Goal: Task Accomplishment & Management: Manage account settings

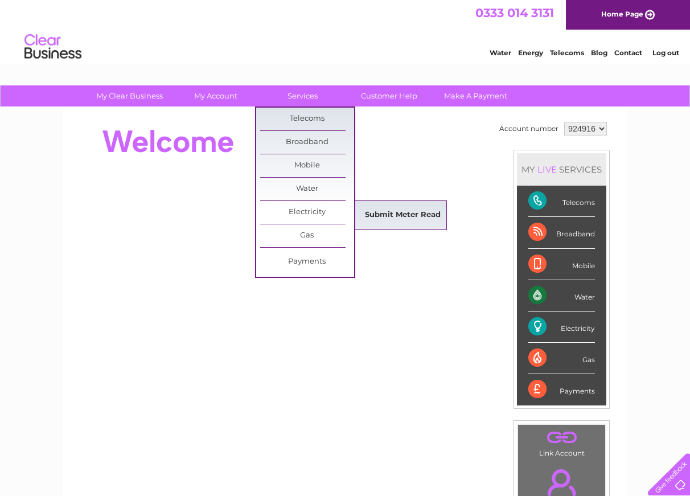
click at [418, 218] on link "Submit Meter Read" at bounding box center [403, 215] width 94 height 23
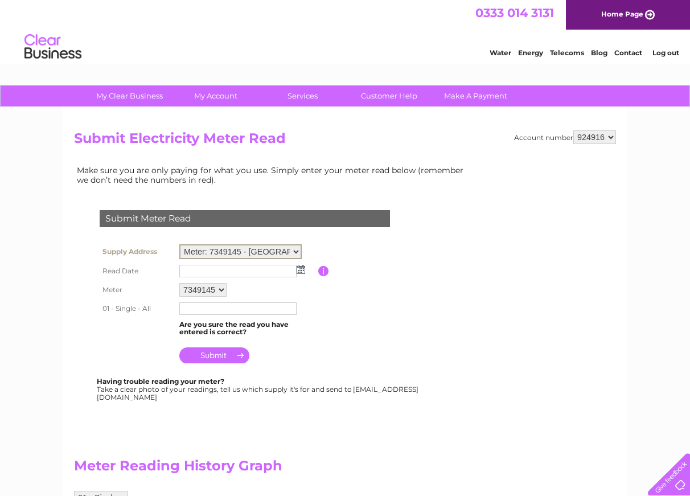
click at [293, 252] on select "Meter: 7349145 - Norton, Dounby, Orkney, Isle Of Orkney, KW17 2HS" at bounding box center [240, 251] width 122 height 15
click at [235, 272] on input "text" at bounding box center [237, 271] width 117 height 13
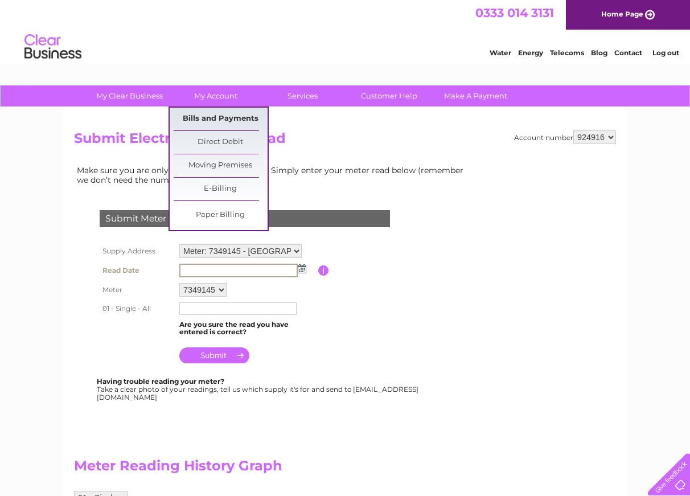
click at [219, 119] on link "Bills and Payments" at bounding box center [221, 119] width 94 height 23
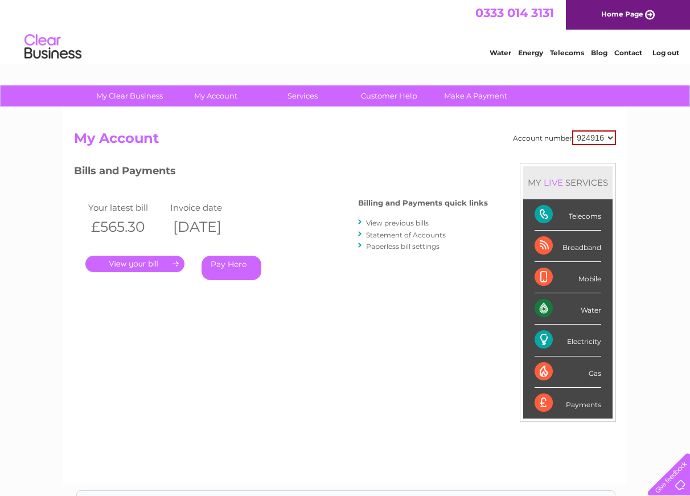
click at [398, 221] on link "View previous bills" at bounding box center [397, 222] width 63 height 9
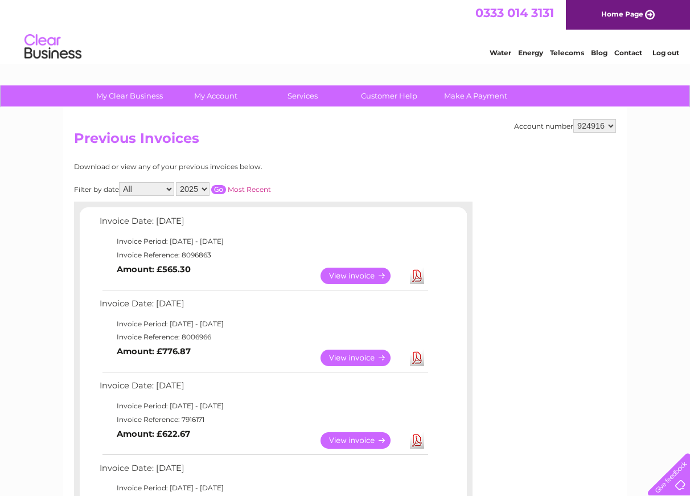
click at [354, 274] on link "View" at bounding box center [362, 275] width 84 height 17
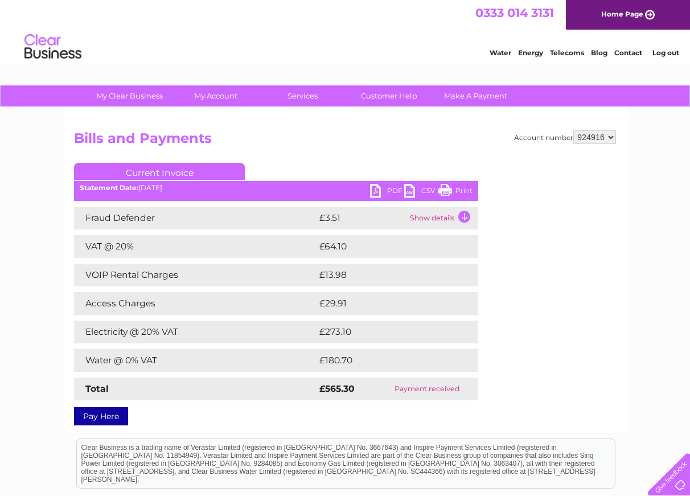
click at [373, 189] on link "PDF" at bounding box center [387, 192] width 34 height 17
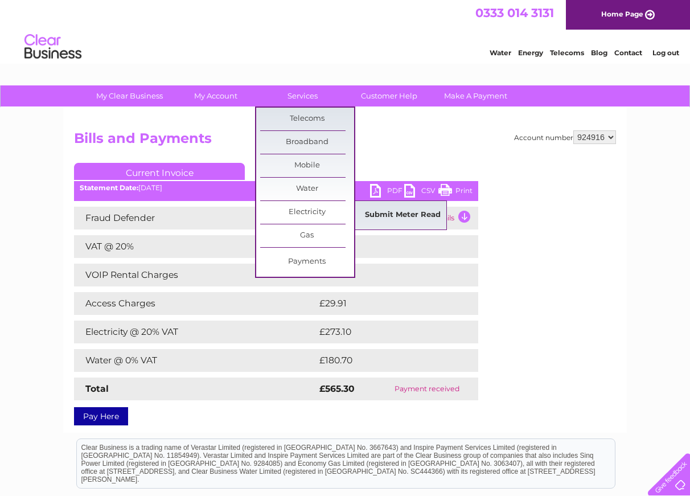
click at [402, 211] on link "Submit Meter Read" at bounding box center [403, 215] width 94 height 23
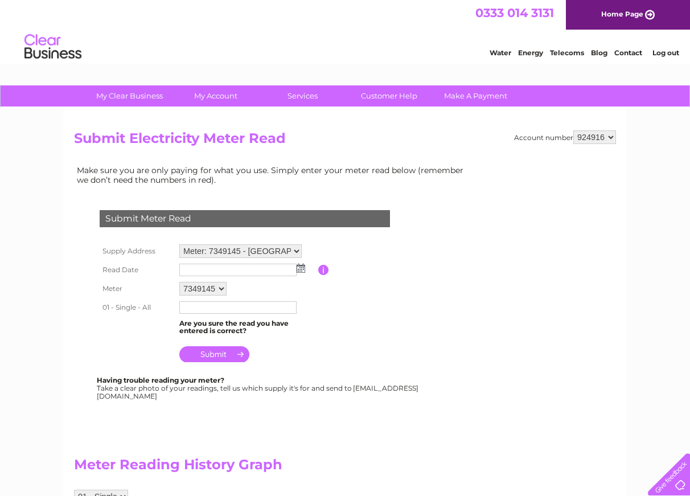
click at [179, 282] on select "7349145" at bounding box center [202, 289] width 47 height 14
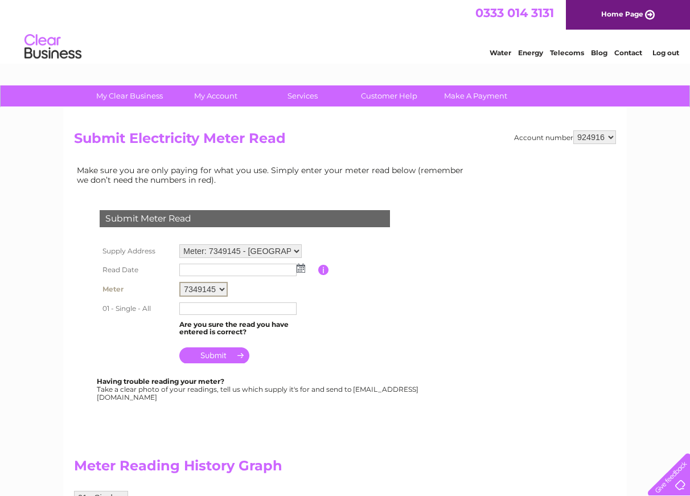
click at [216, 290] on select "7349145" at bounding box center [203, 289] width 48 height 15
click at [302, 267] on img at bounding box center [300, 267] width 9 height 9
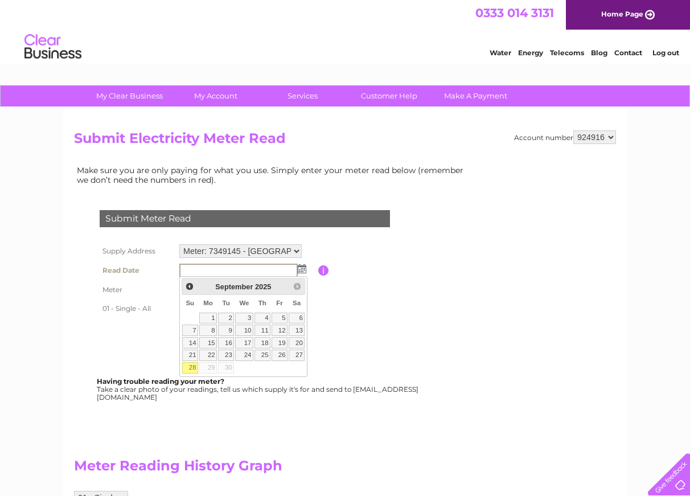
click at [192, 368] on link "28" at bounding box center [190, 367] width 16 height 11
type input "2025/09/28"
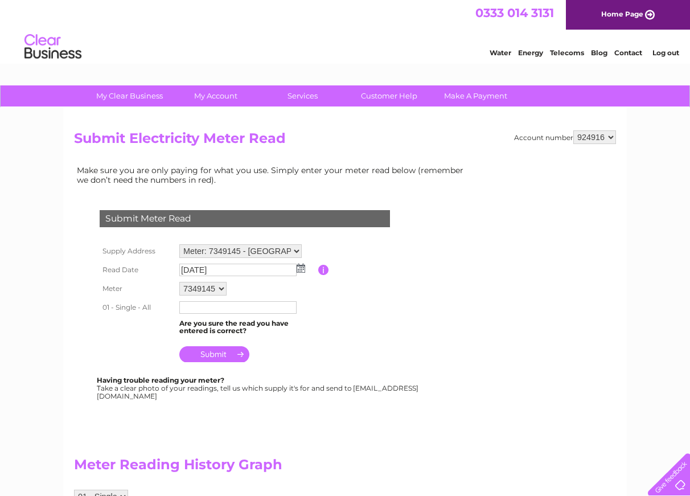
click at [218, 308] on input "text" at bounding box center [237, 307] width 117 height 13
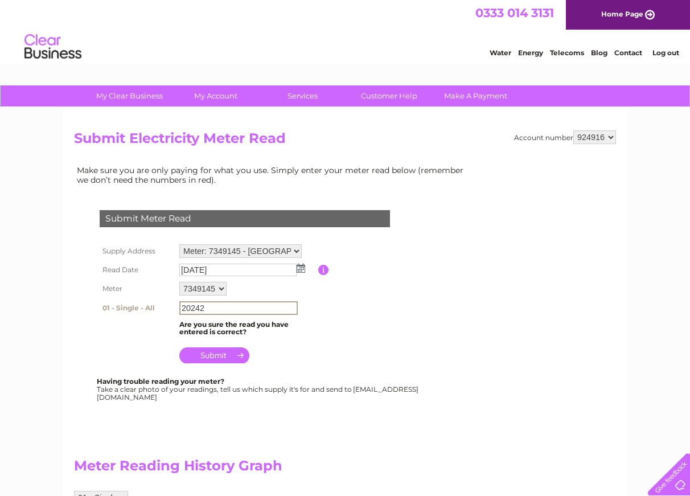
type input "20242"
click at [205, 357] on input "submit" at bounding box center [214, 355] width 70 height 16
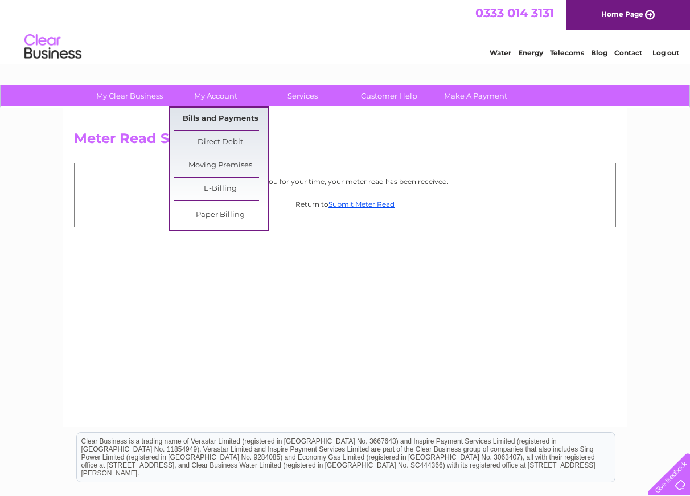
click at [202, 115] on link "Bills and Payments" at bounding box center [221, 119] width 94 height 23
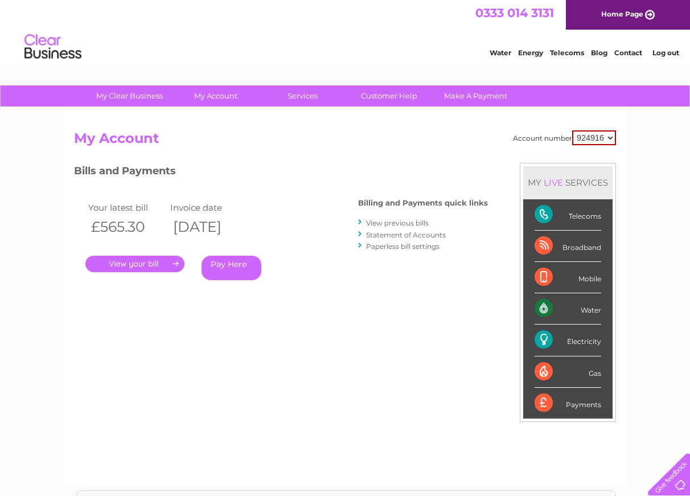
click at [144, 261] on link "." at bounding box center [134, 263] width 99 height 17
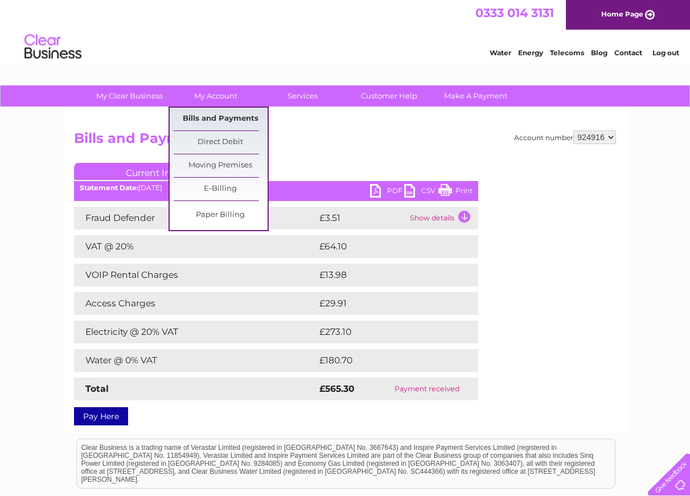
click at [214, 117] on link "Bills and Payments" at bounding box center [221, 119] width 94 height 23
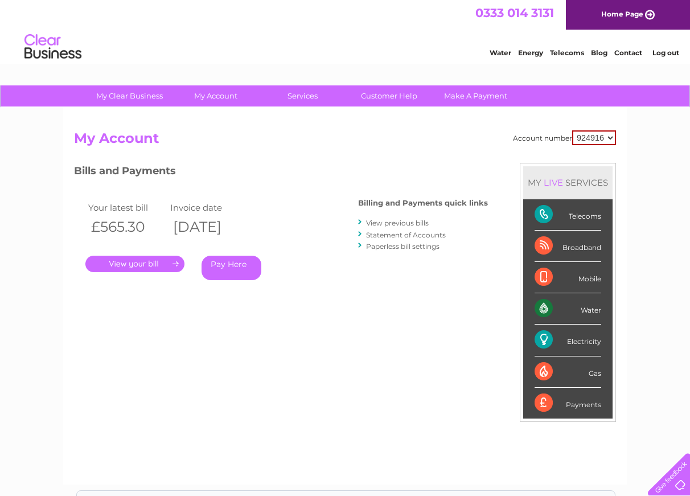
click at [384, 225] on link "View previous bills" at bounding box center [397, 222] width 63 height 9
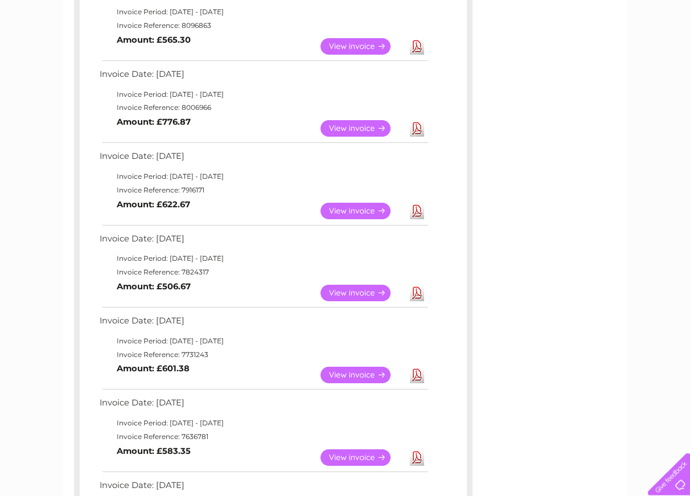
scroll to position [232, 0]
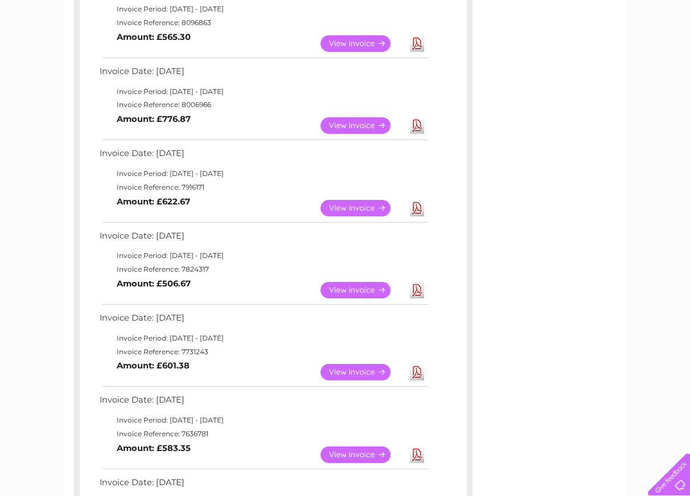
click at [352, 292] on link "View" at bounding box center [362, 290] width 84 height 17
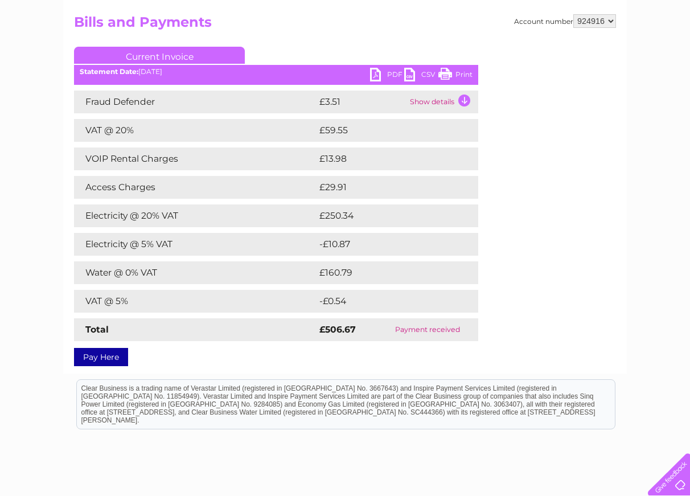
click at [454, 73] on link "Print" at bounding box center [455, 76] width 34 height 17
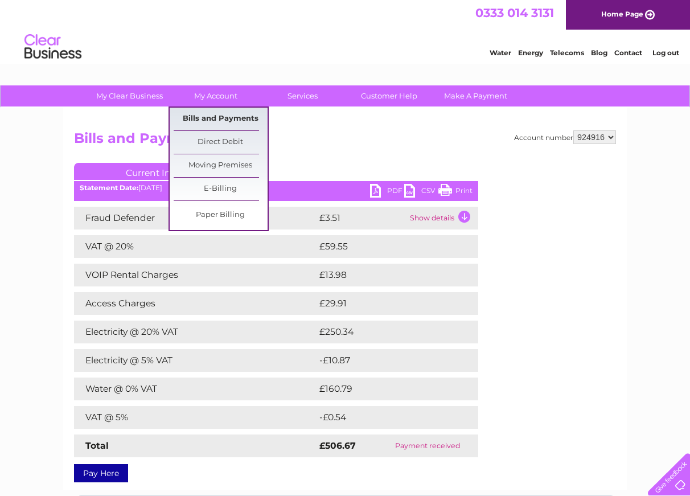
click at [217, 117] on link "Bills and Payments" at bounding box center [221, 119] width 94 height 23
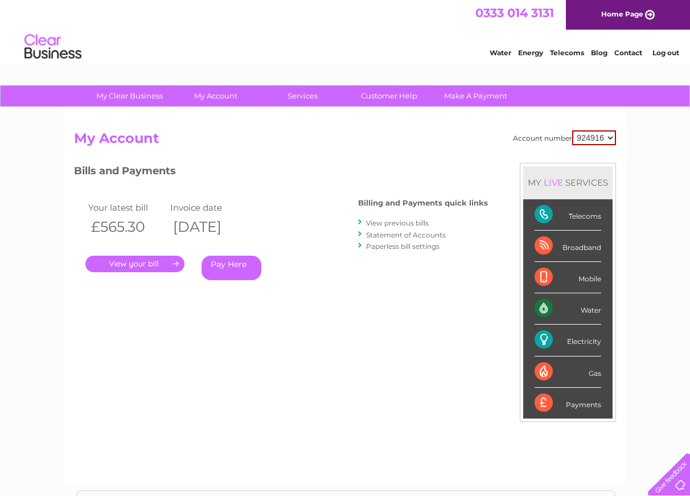
click at [380, 224] on link "View previous bills" at bounding box center [397, 222] width 63 height 9
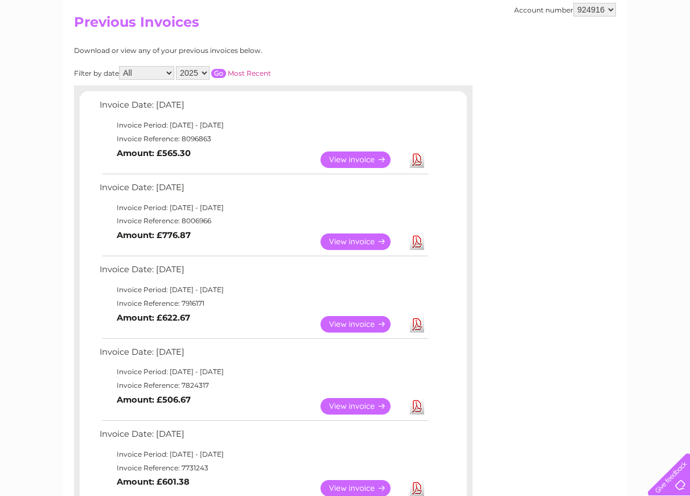
click at [418, 327] on link "Download" at bounding box center [417, 324] width 14 height 17
click at [414, 240] on link "Download" at bounding box center [417, 241] width 14 height 17
click at [352, 159] on link "View" at bounding box center [362, 159] width 84 height 17
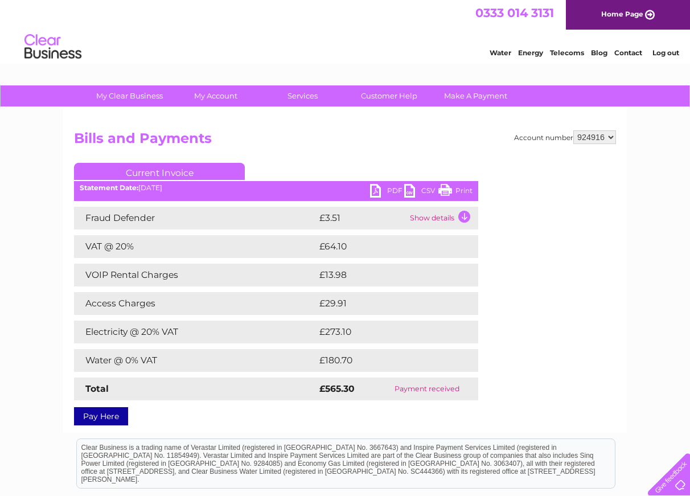
click at [379, 189] on link "PDF" at bounding box center [387, 192] width 34 height 17
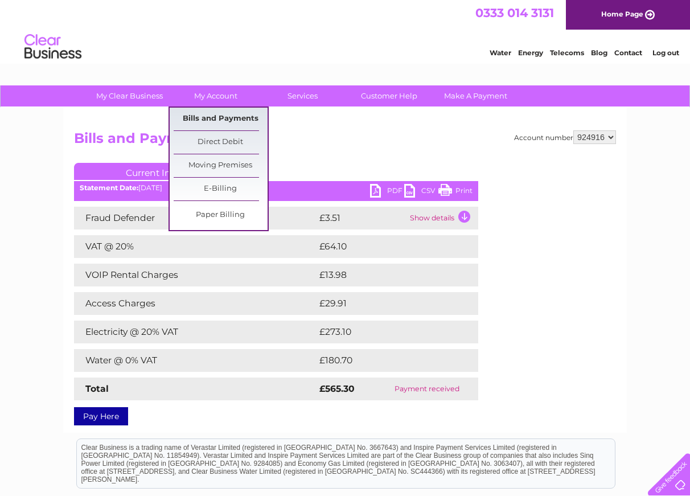
click at [221, 118] on link "Bills and Payments" at bounding box center [221, 119] width 94 height 23
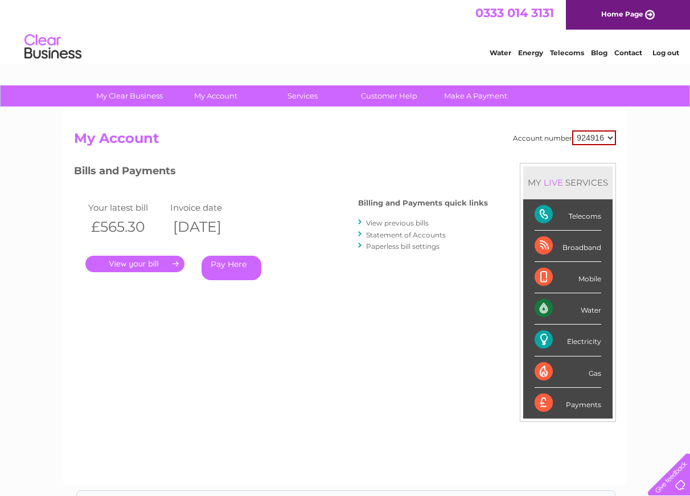
click at [398, 224] on link "View previous bills" at bounding box center [397, 222] width 63 height 9
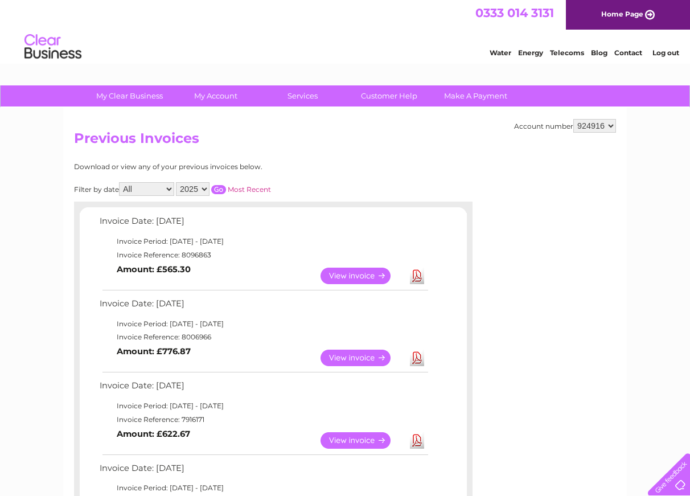
click at [415, 277] on link "Download" at bounding box center [417, 275] width 14 height 17
